Goal: Information Seeking & Learning: Learn about a topic

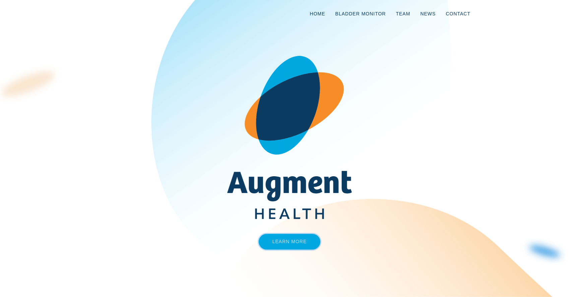
click at [291, 242] on link "Learn More" at bounding box center [289, 242] width 62 height 16
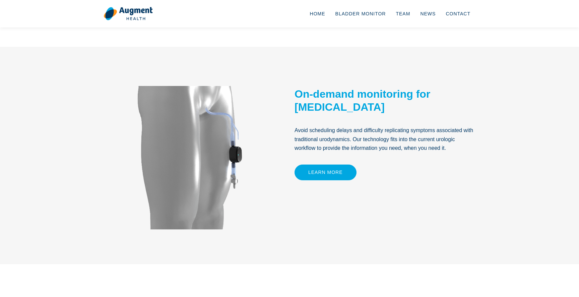
scroll to position [282, 0]
